Goal: Task Accomplishment & Management: Manage account settings

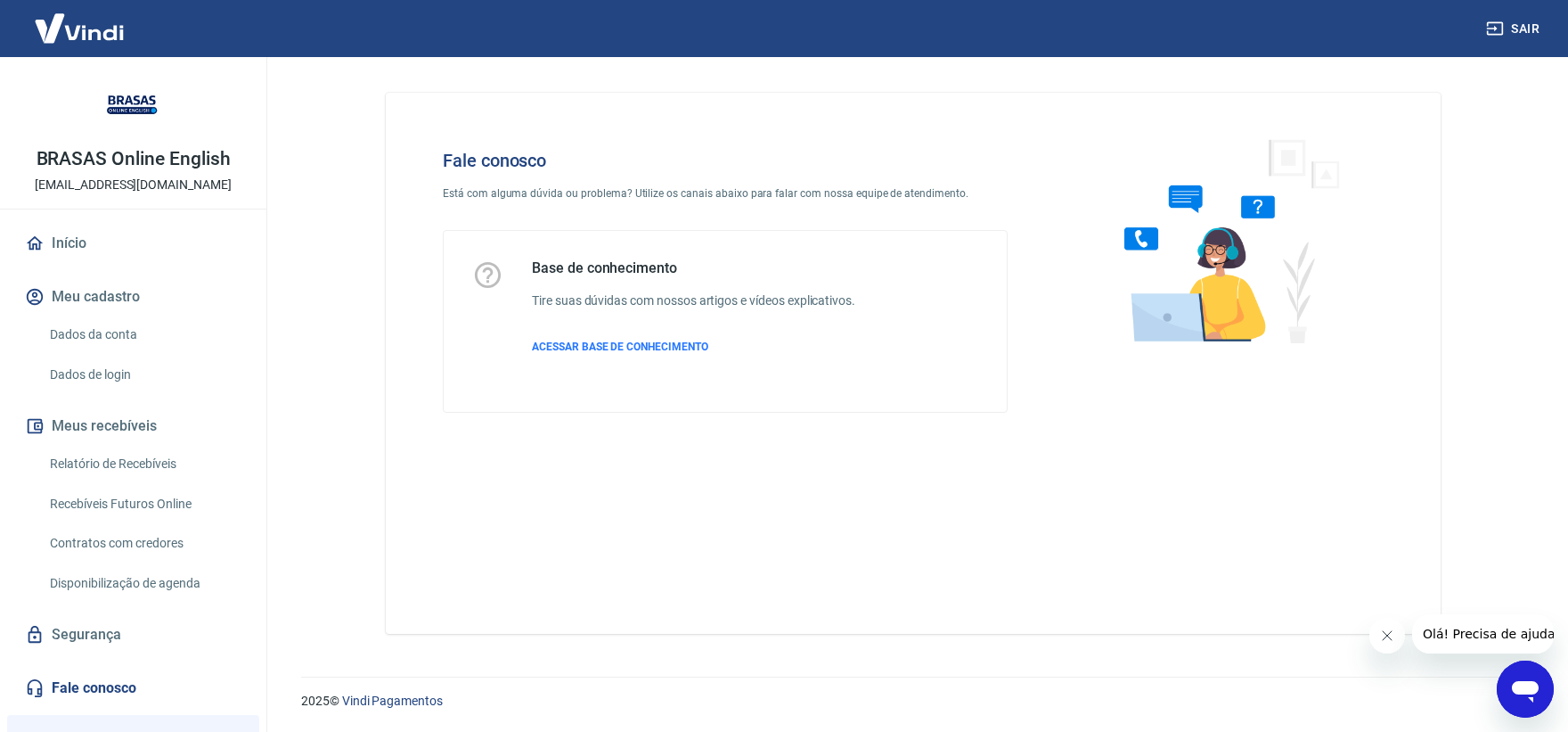
click at [558, 337] on div "Base de conhecimento Tire suas dúvidas com nossos artigos e vídeos explicativos…" at bounding box center [693, 321] width 324 height 124
click at [563, 342] on span "ACESSAR BASE DE CONHECIMENTO" at bounding box center [619, 346] width 177 height 13
click at [626, 336] on div "Base de conhecimento Tire suas dúvidas com nossos artigos e vídeos explicativos…" at bounding box center [693, 321] width 324 height 124
click at [624, 338] on p "ACESSAR BASE DE CONHECIMENTO" at bounding box center [693, 346] width 324 height 16
click at [629, 344] on span "ACESSAR BASE DE CONHECIMENTO" at bounding box center [619, 346] width 177 height 13
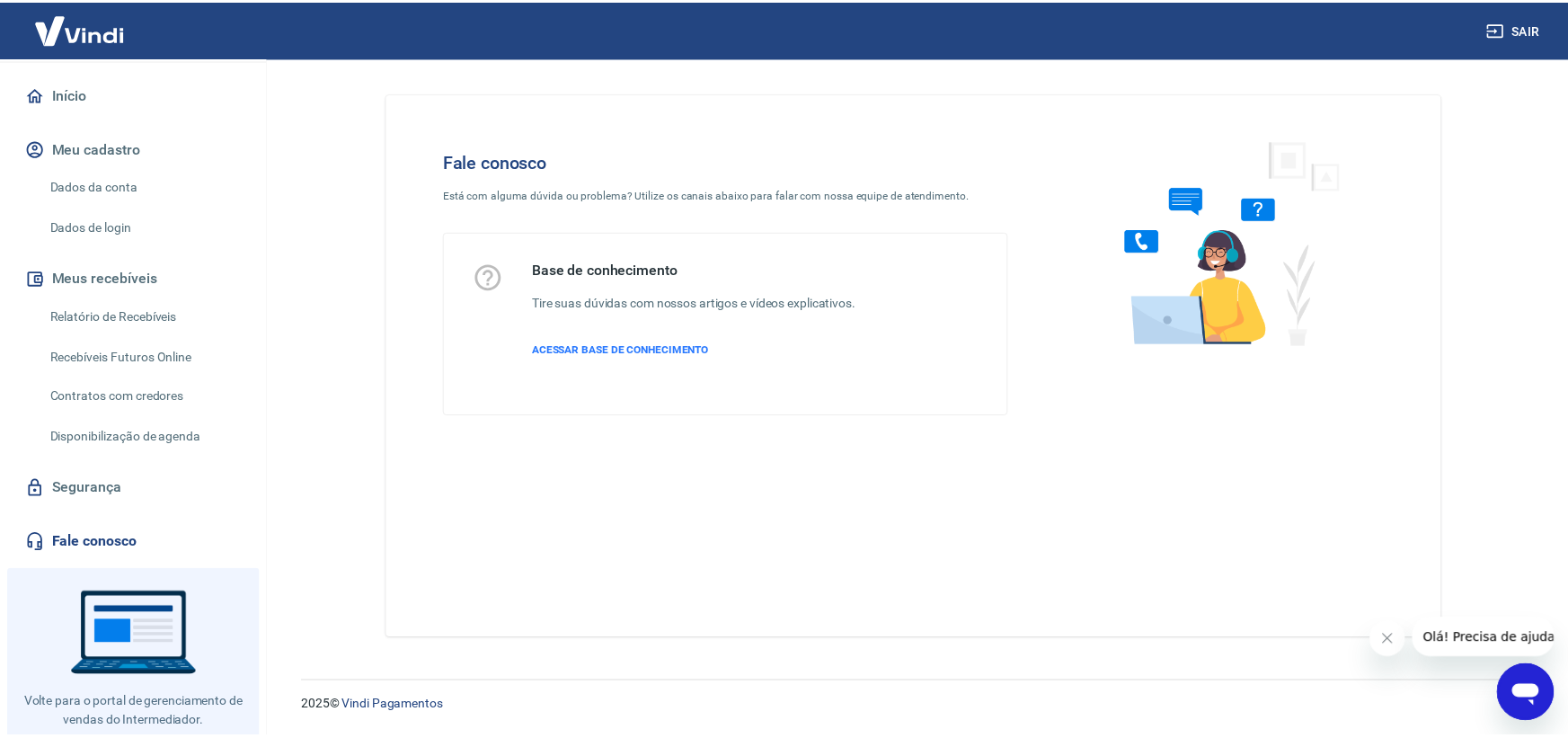
scroll to position [193, 0]
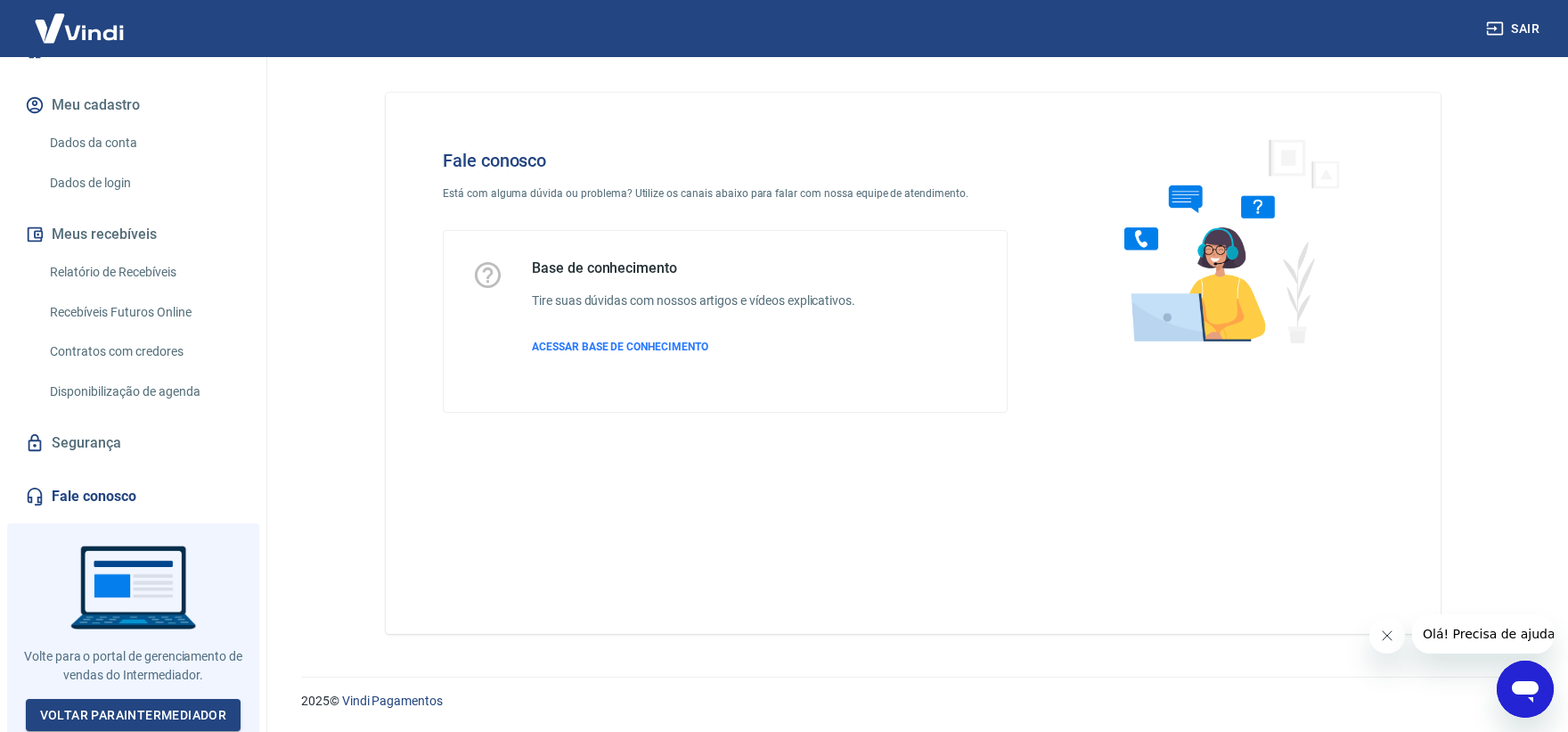
click at [89, 450] on link "Segurança" at bounding box center [133, 443] width 224 height 39
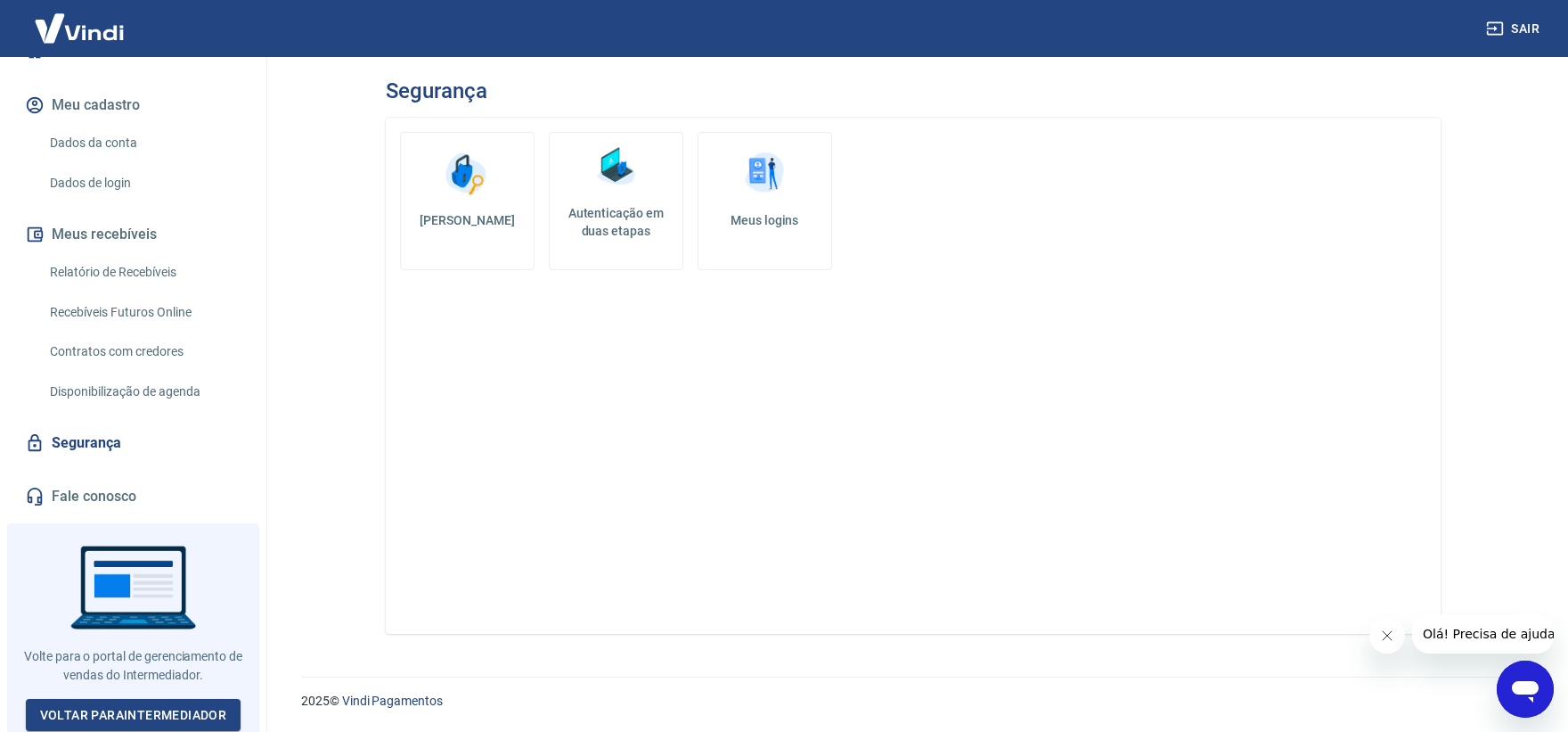
click at [91, 397] on link "Disponibilização de agenda" at bounding box center [143, 392] width 202 height 36
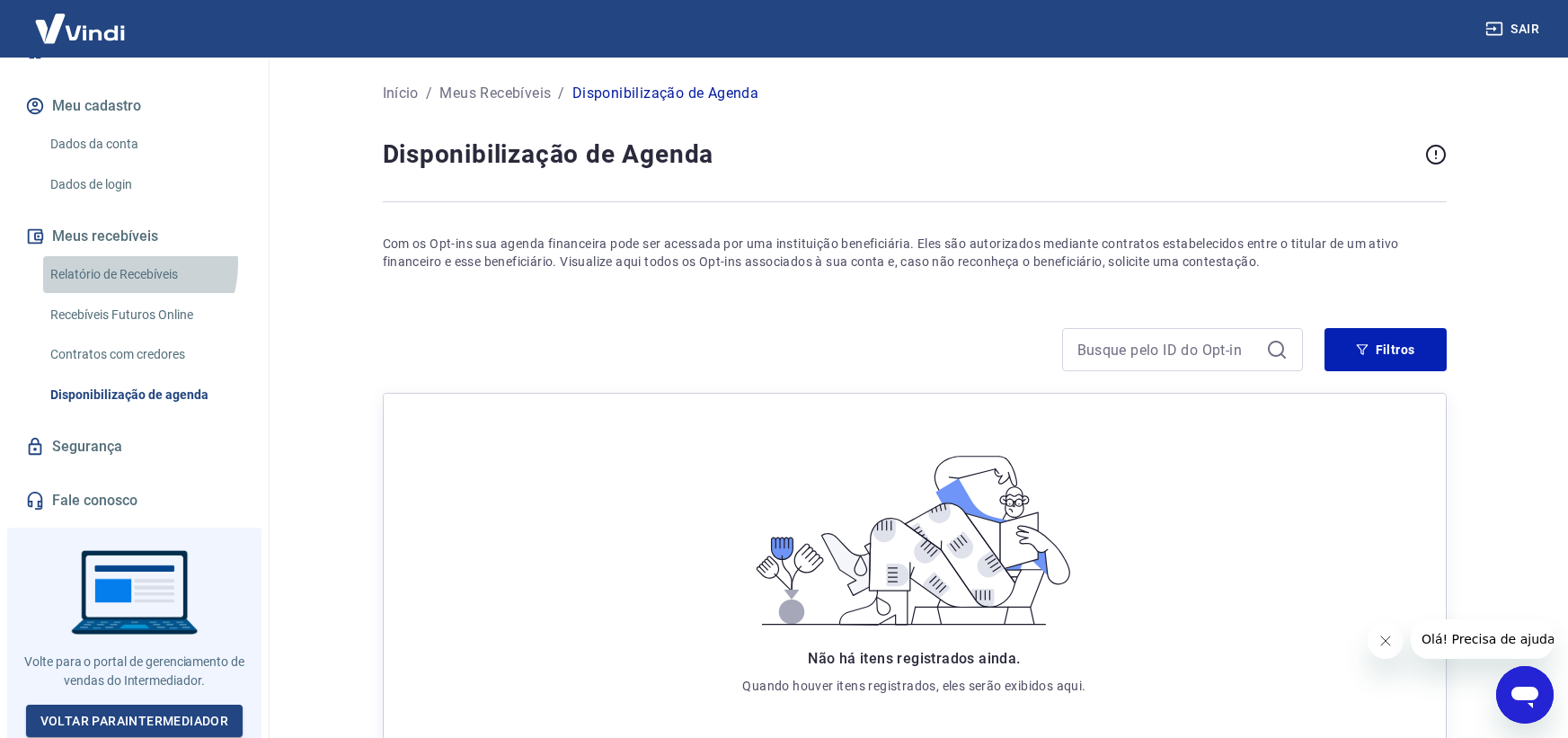
click at [126, 264] on link "Relatório de Recebíveis" at bounding box center [145, 274] width 204 height 37
click at [125, 310] on link "Recebíveis Futuros Online" at bounding box center [145, 315] width 204 height 37
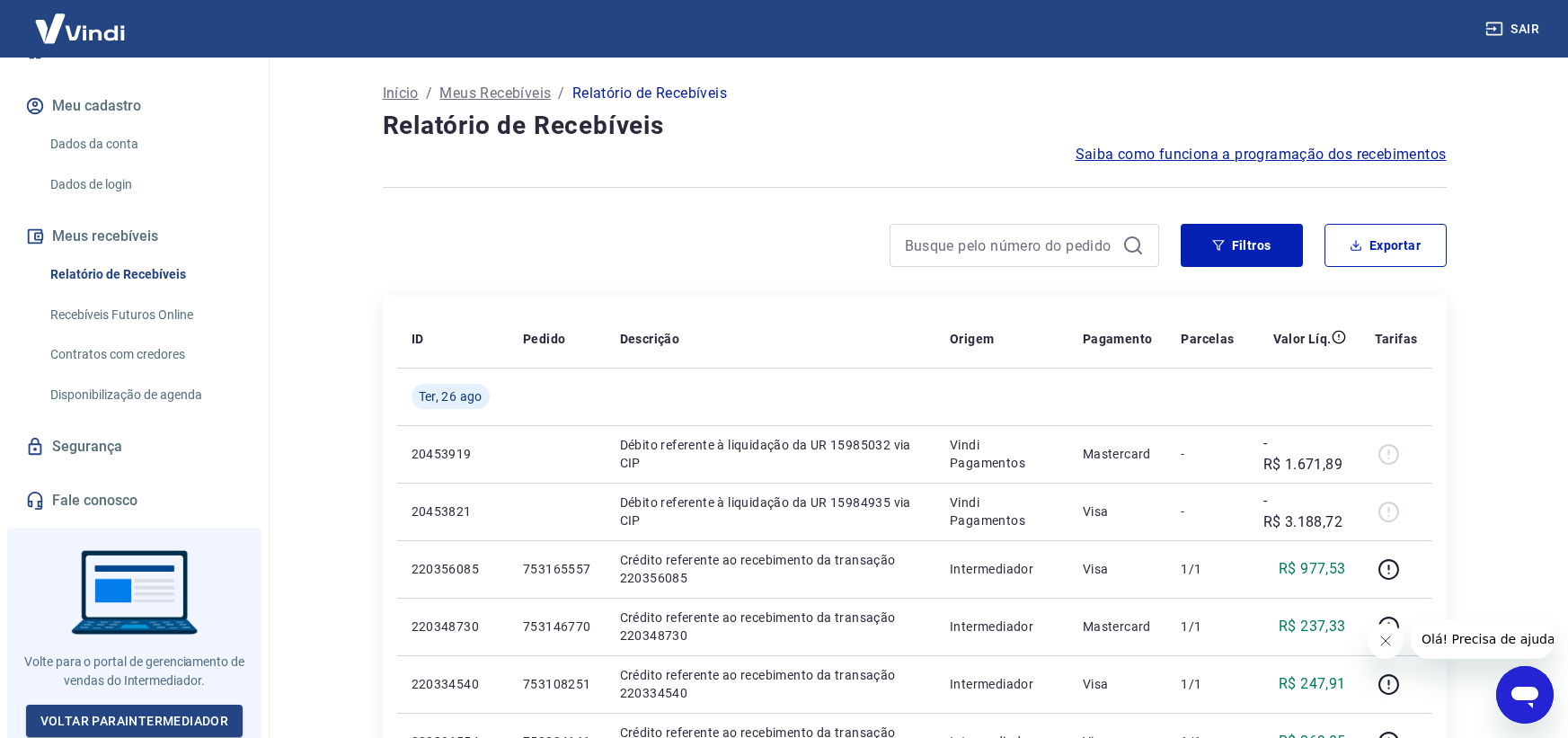
click at [124, 154] on link "Dados da conta" at bounding box center [145, 144] width 204 height 37
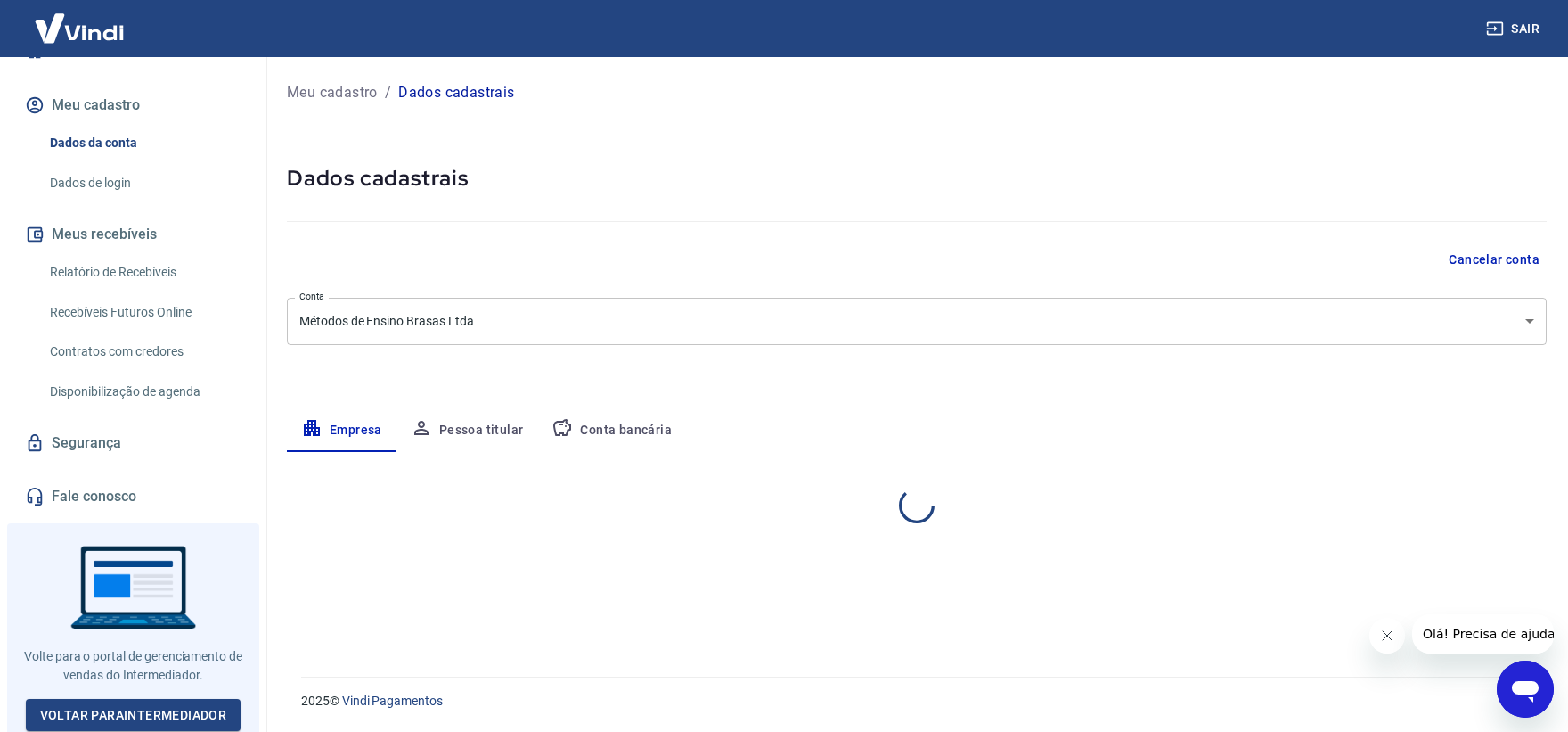
select select "RJ"
